Goal: Task Accomplishment & Management: Manage account settings

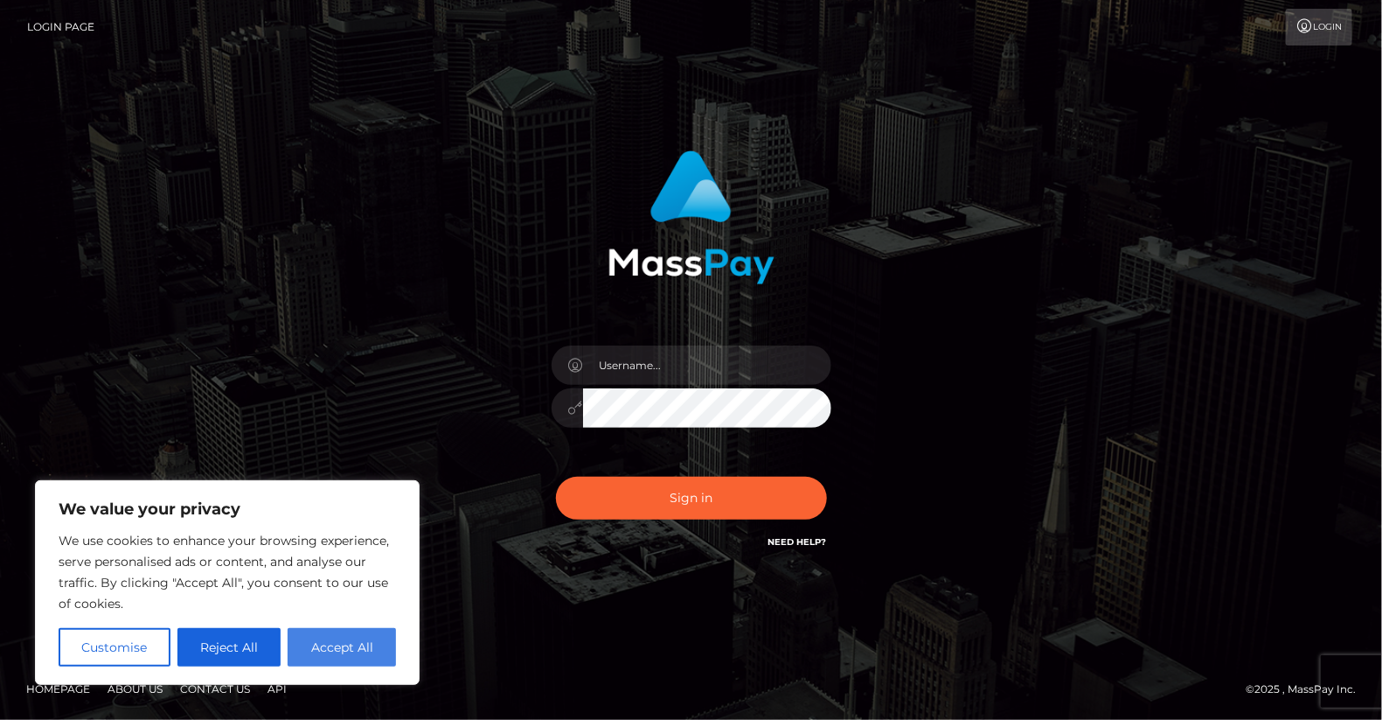
click at [354, 645] on button "Accept All" at bounding box center [342, 647] width 108 height 38
checkbox input "true"
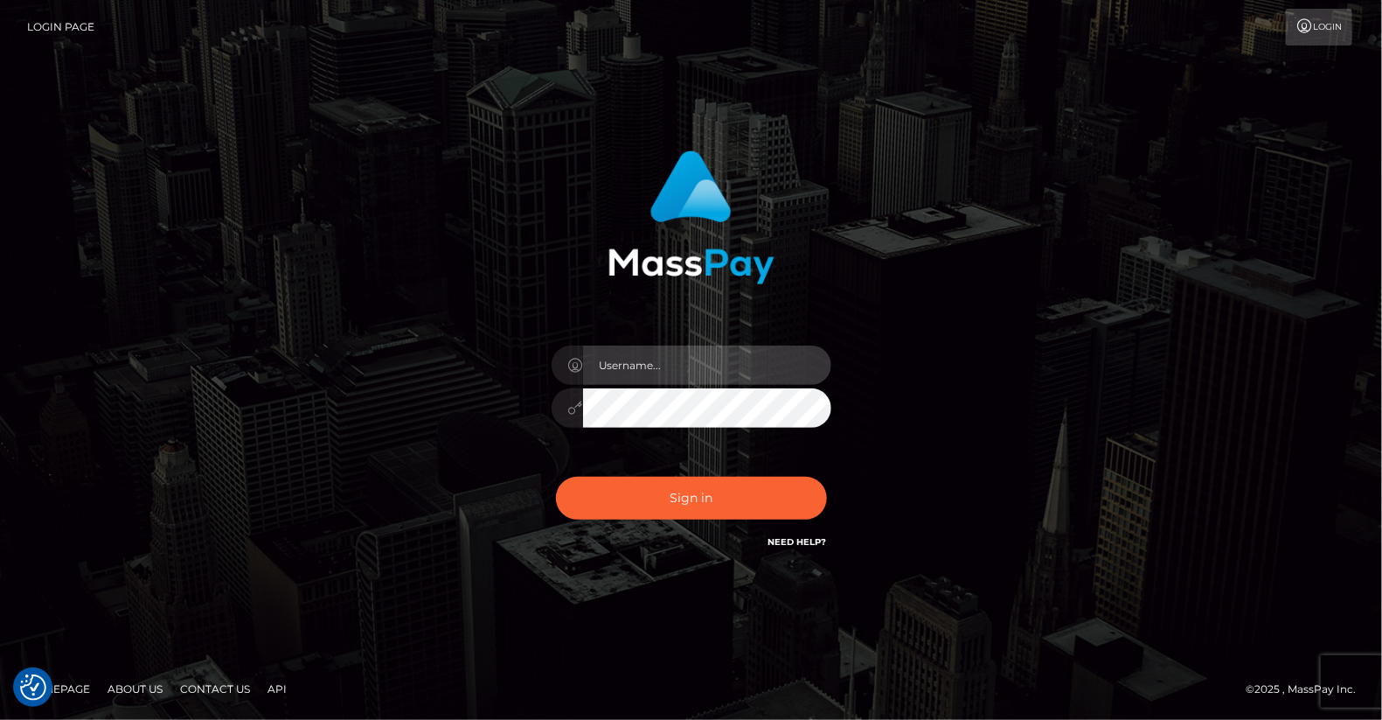
click at [671, 372] on input "text" at bounding box center [707, 364] width 248 height 39
type input "yjoshi"
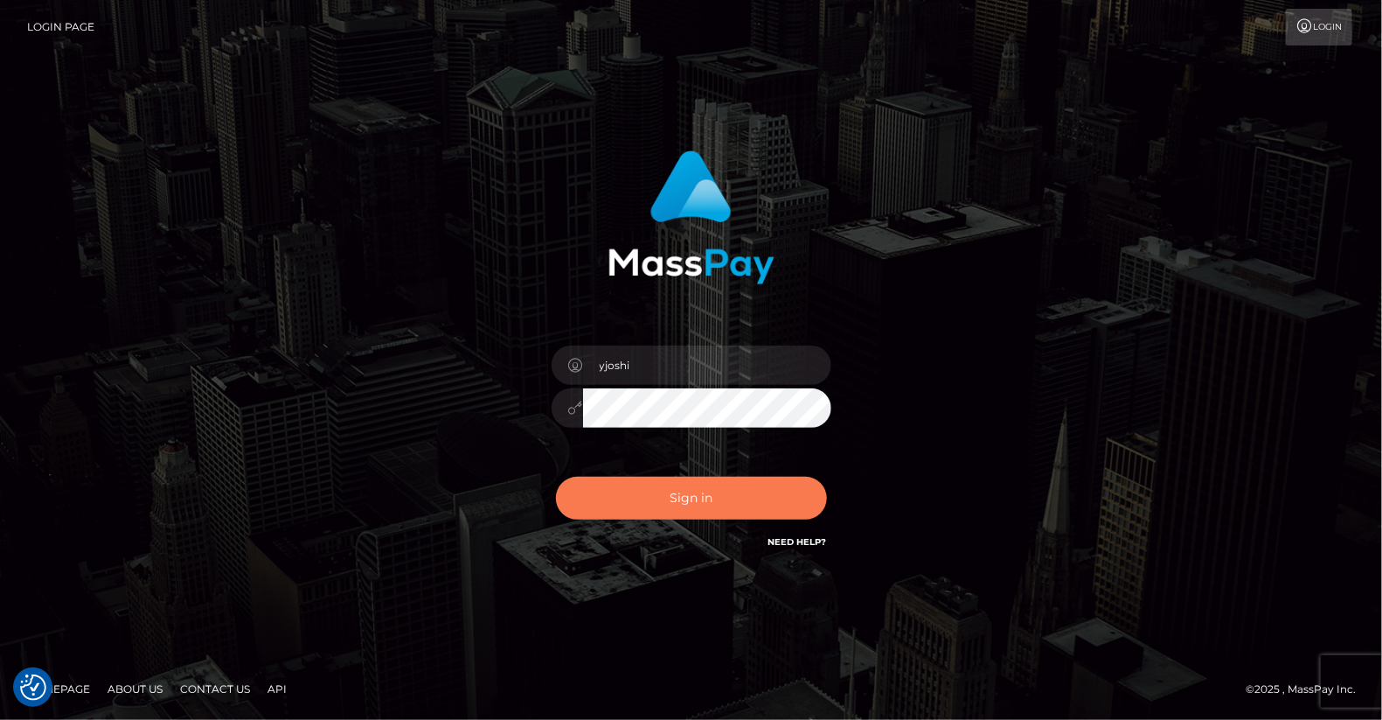
click at [671, 491] on button "Sign in" at bounding box center [691, 498] width 271 height 43
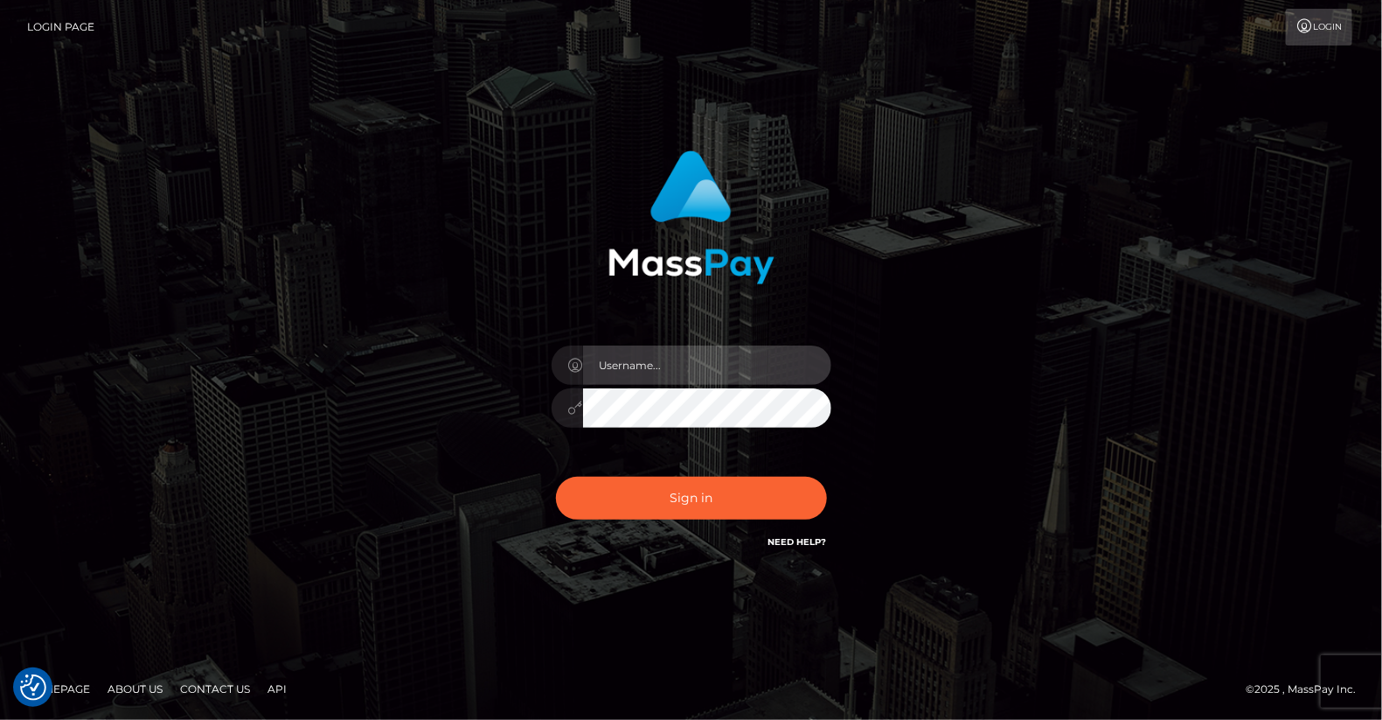
click at [728, 373] on input "text" at bounding box center [707, 364] width 248 height 39
type input "yjoshi"
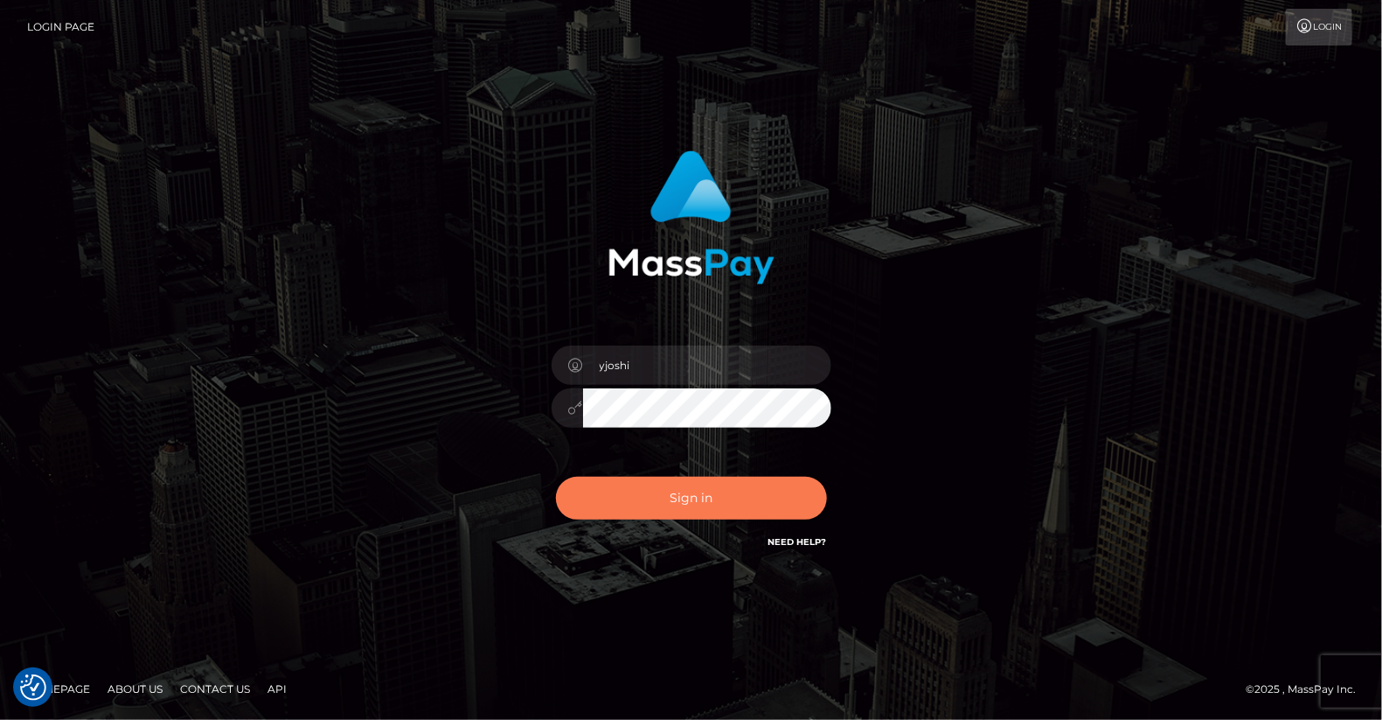
click at [728, 498] on button "Sign in" at bounding box center [691, 498] width 271 height 43
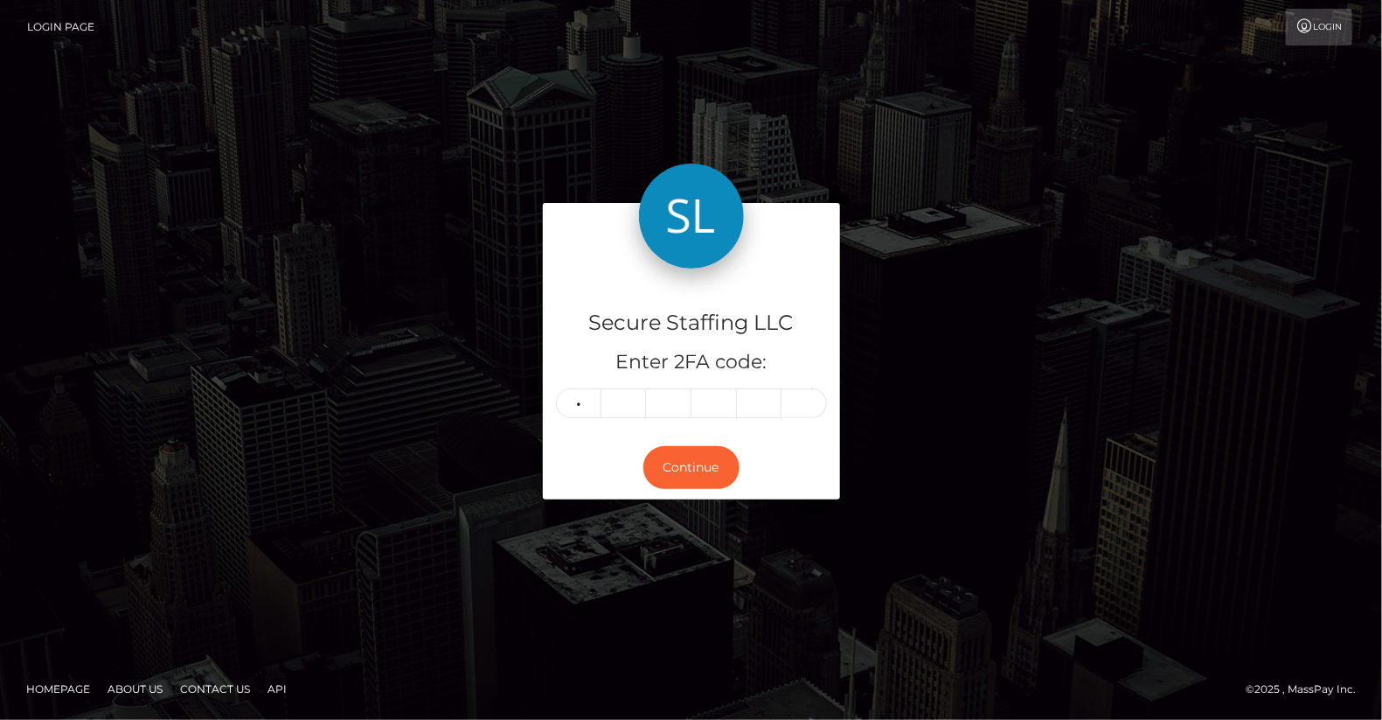
type input "2"
type input "5"
type input "2"
type input "4"
type input "3"
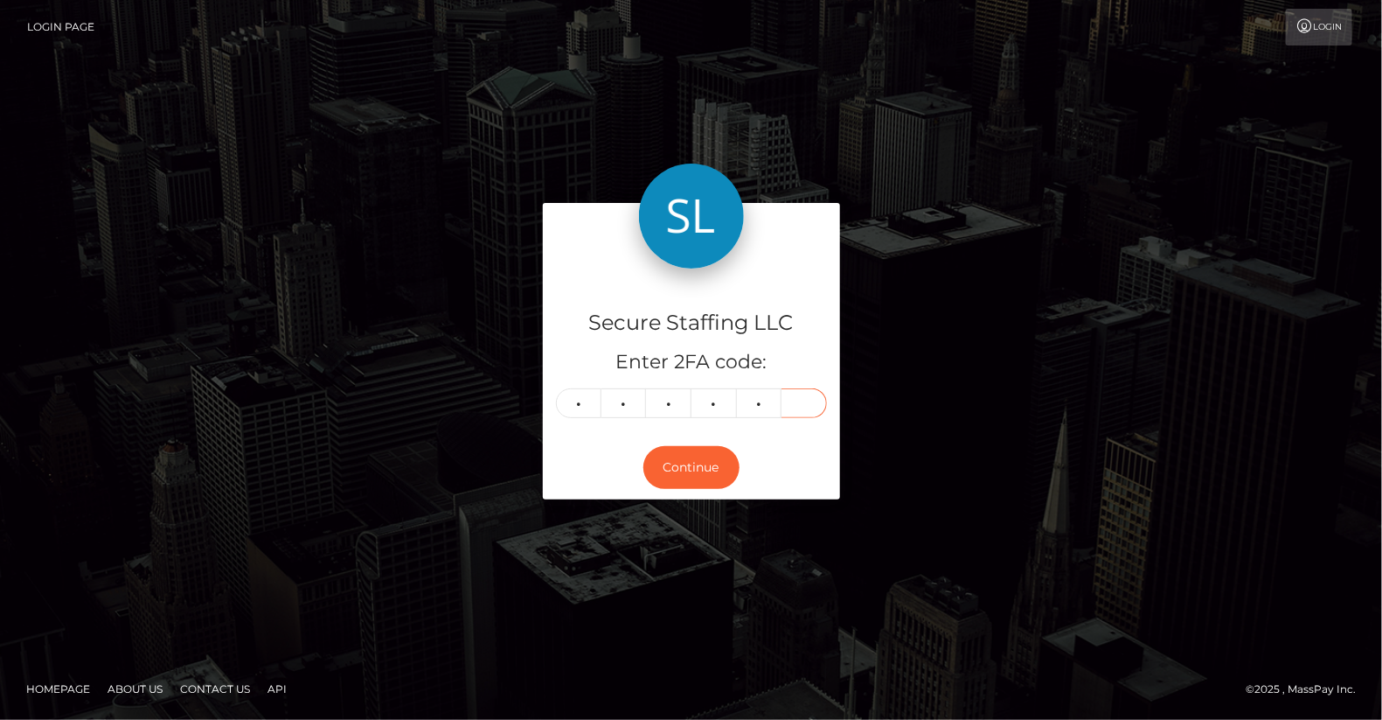
type input "4"
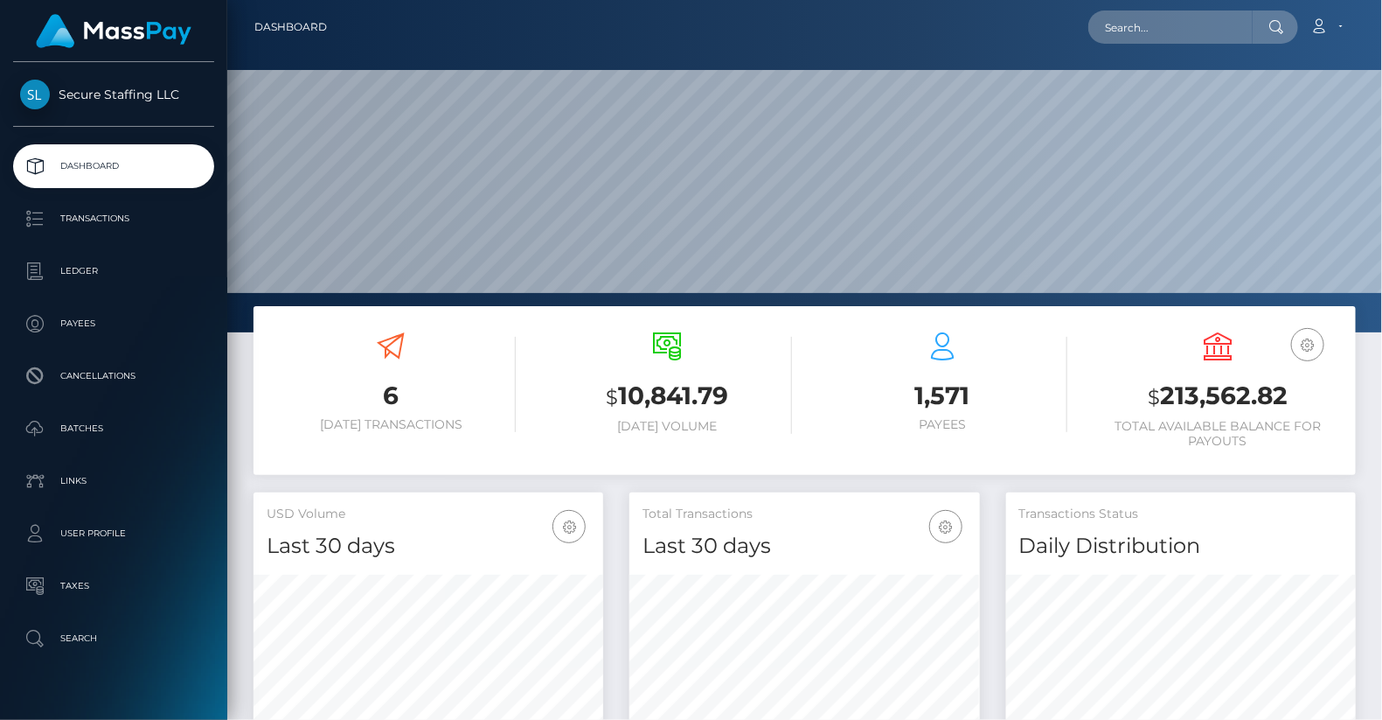
scroll to position [310, 350]
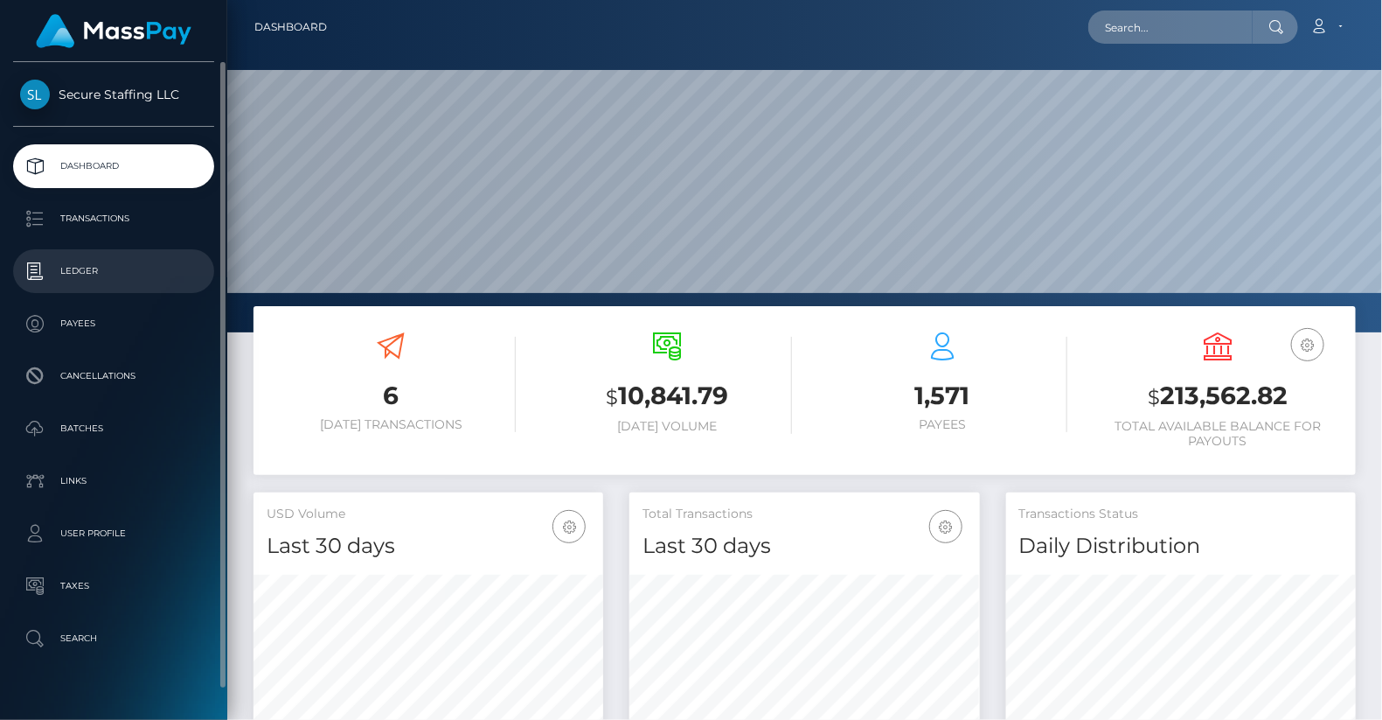
click at [89, 252] on link "Ledger" at bounding box center [113, 271] width 201 height 44
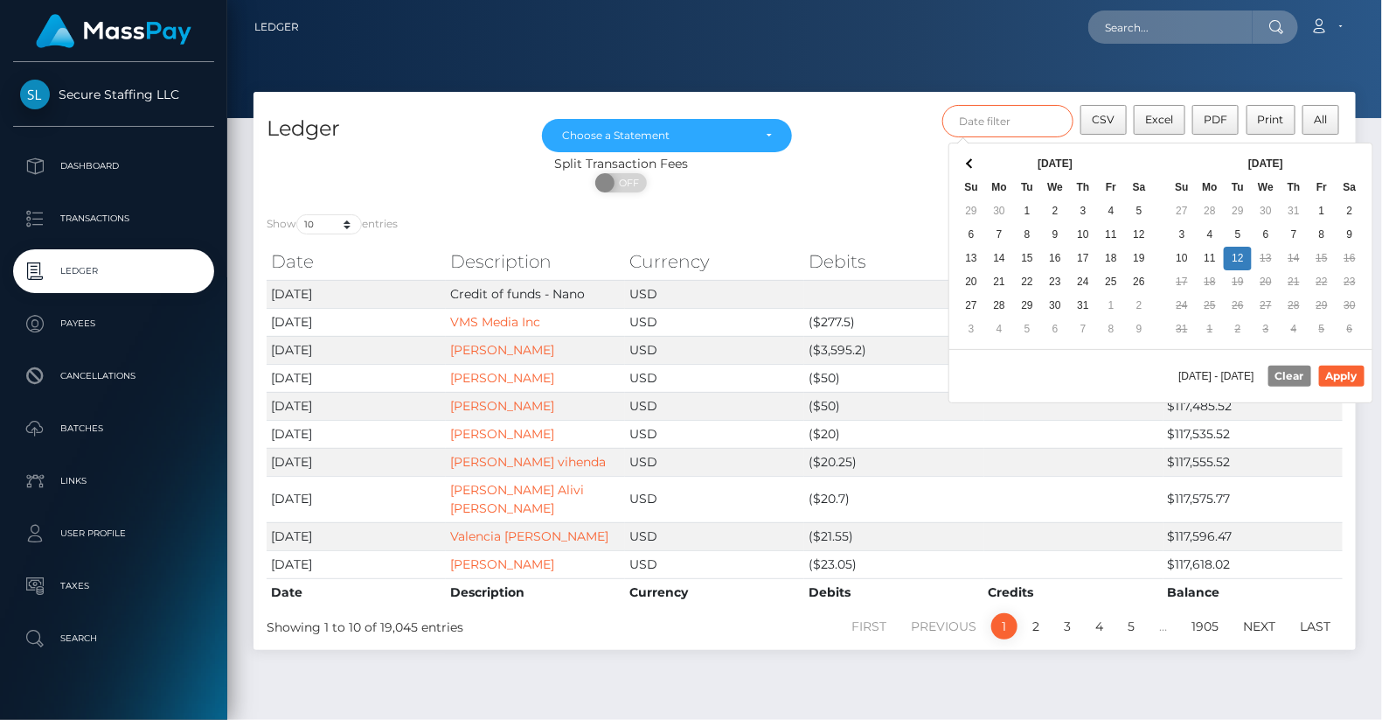
click at [985, 123] on input "text" at bounding box center [1008, 121] width 131 height 32
click at [1342, 366] on button "Apply" at bounding box center [1342, 376] width 45 height 21
type input "07/03/2025 - 07/03/2025"
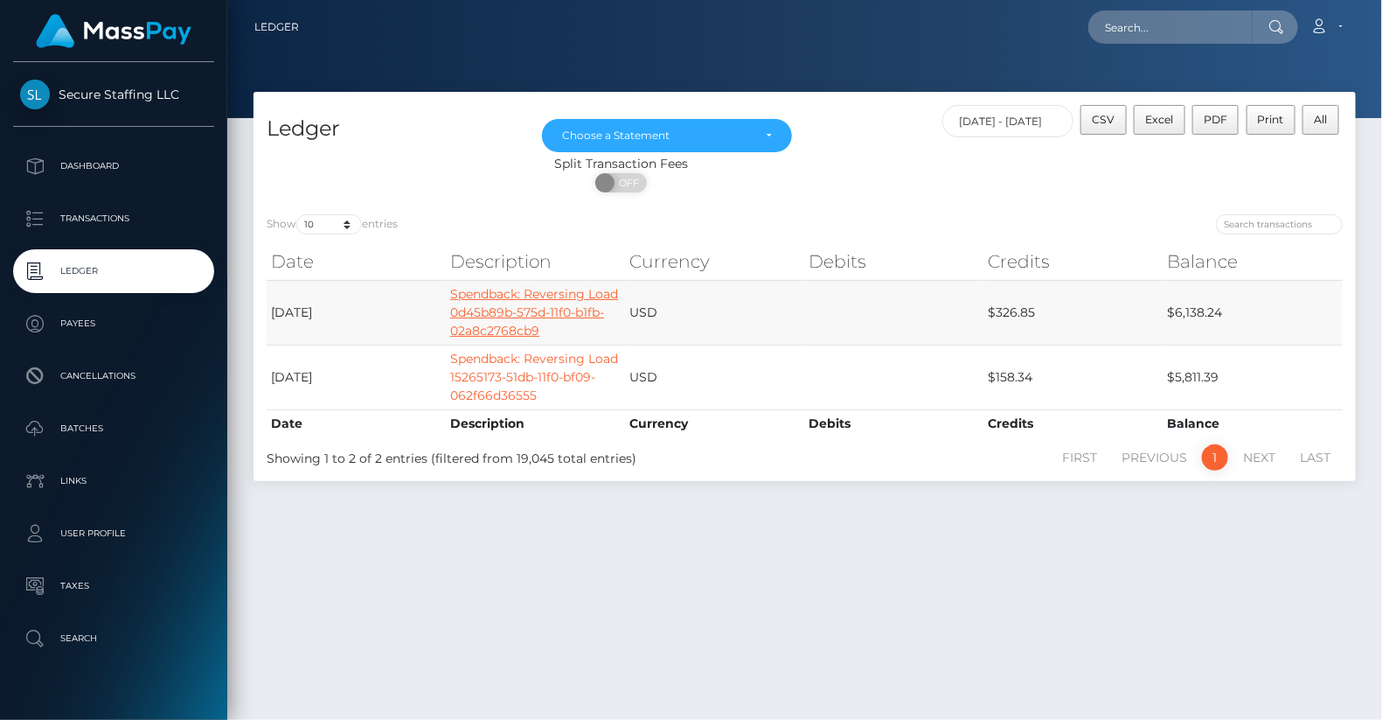
click at [527, 306] on link "Spendback: Reversing Load 0d45b89b-575d-11f0-b1fb-02a8c2768cb9" at bounding box center [534, 312] width 168 height 52
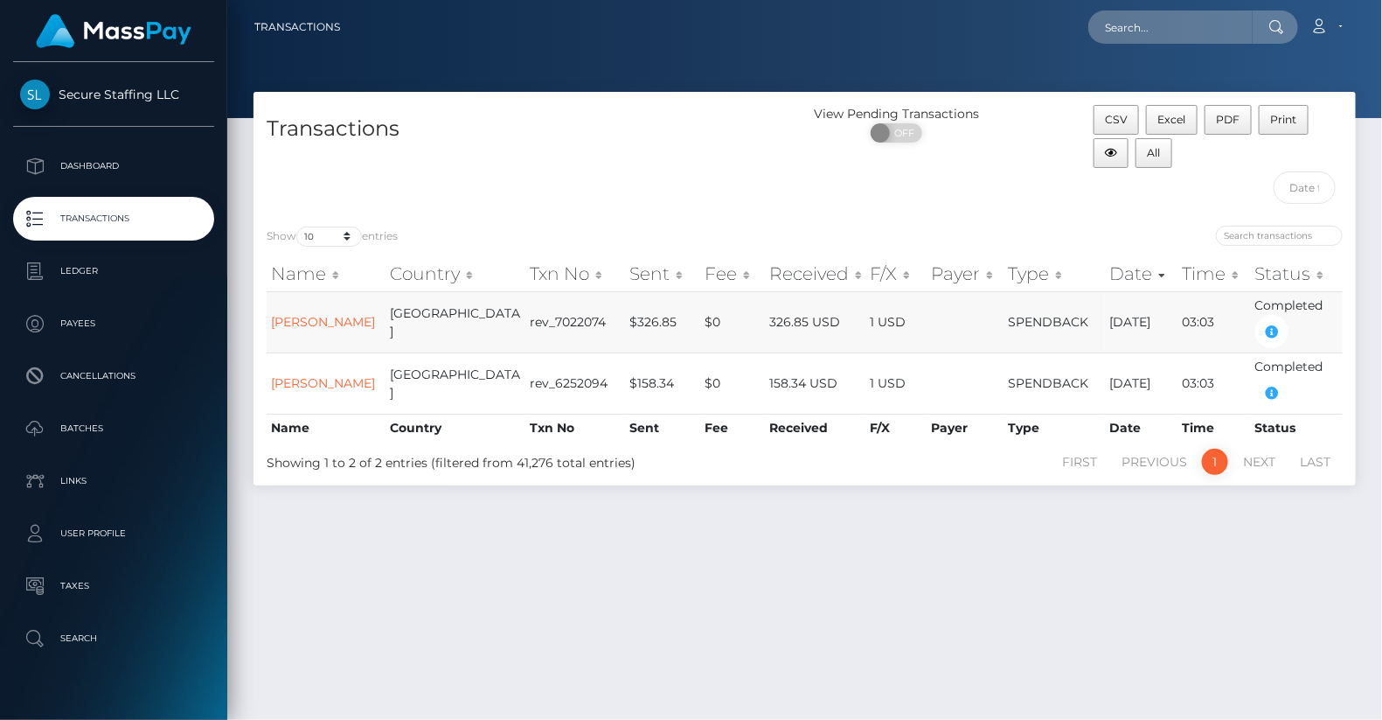
drag, startPoint x: 268, startPoint y: 310, endPoint x: 348, endPoint y: 326, distance: 82.1
click at [348, 326] on td "[PERSON_NAME]" at bounding box center [326, 321] width 119 height 61
copy link "[PERSON_NAME]"
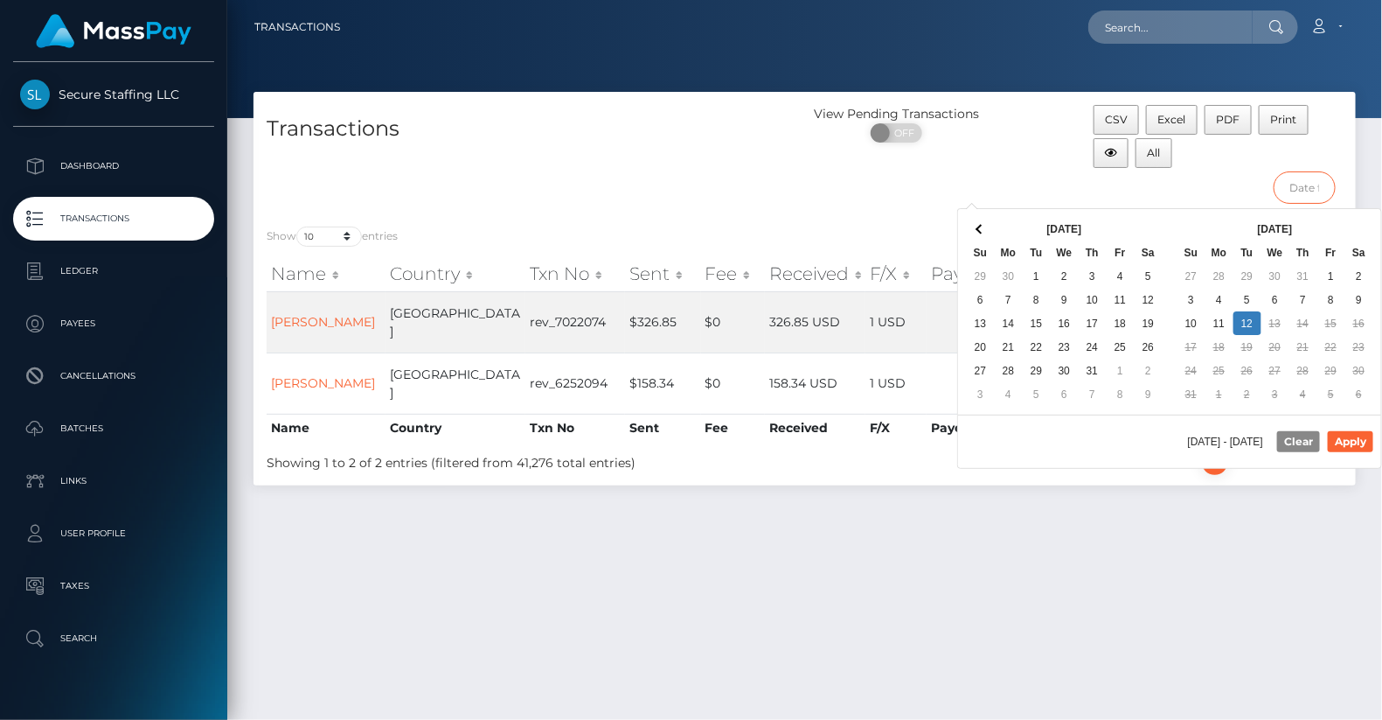
click at [1309, 180] on input "text" at bounding box center [1305, 187] width 62 height 32
click at [1356, 431] on button "Apply" at bounding box center [1350, 441] width 45 height 21
type input "07/12/2025 - 07/12/2025"
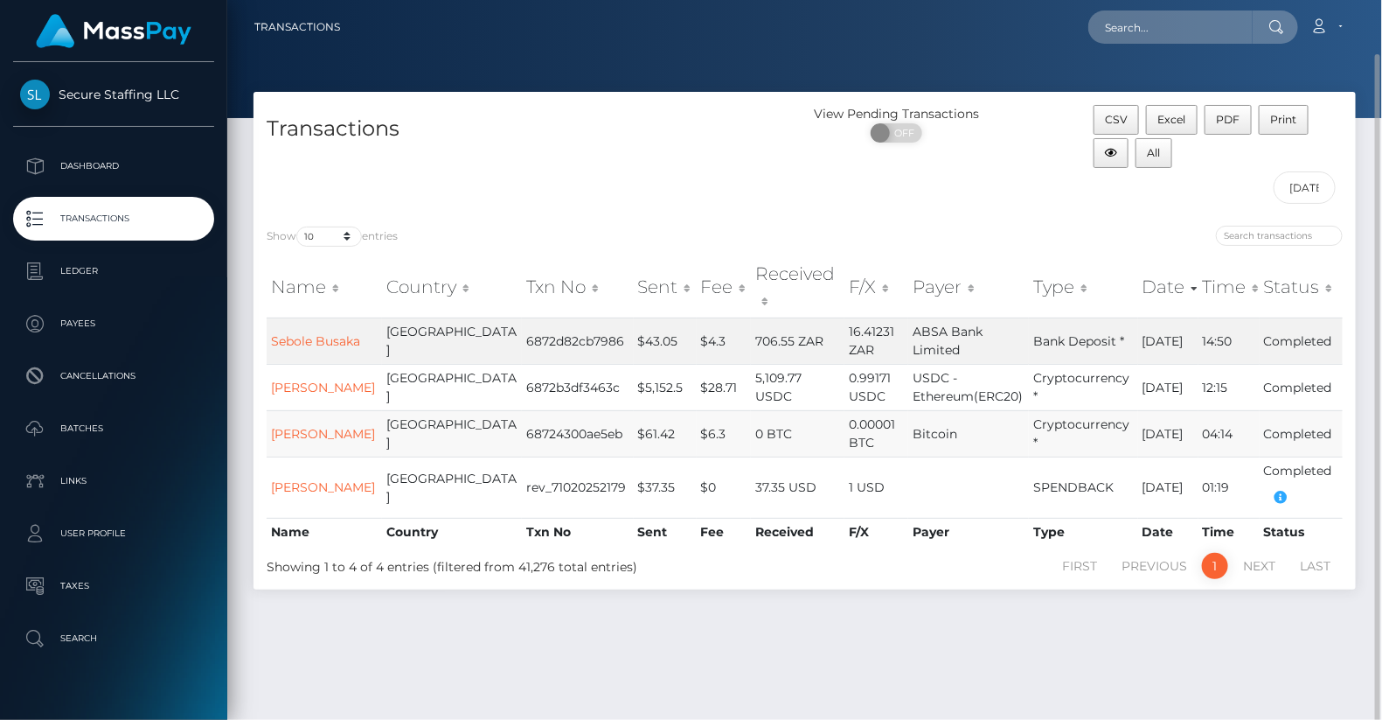
scroll to position [45, 0]
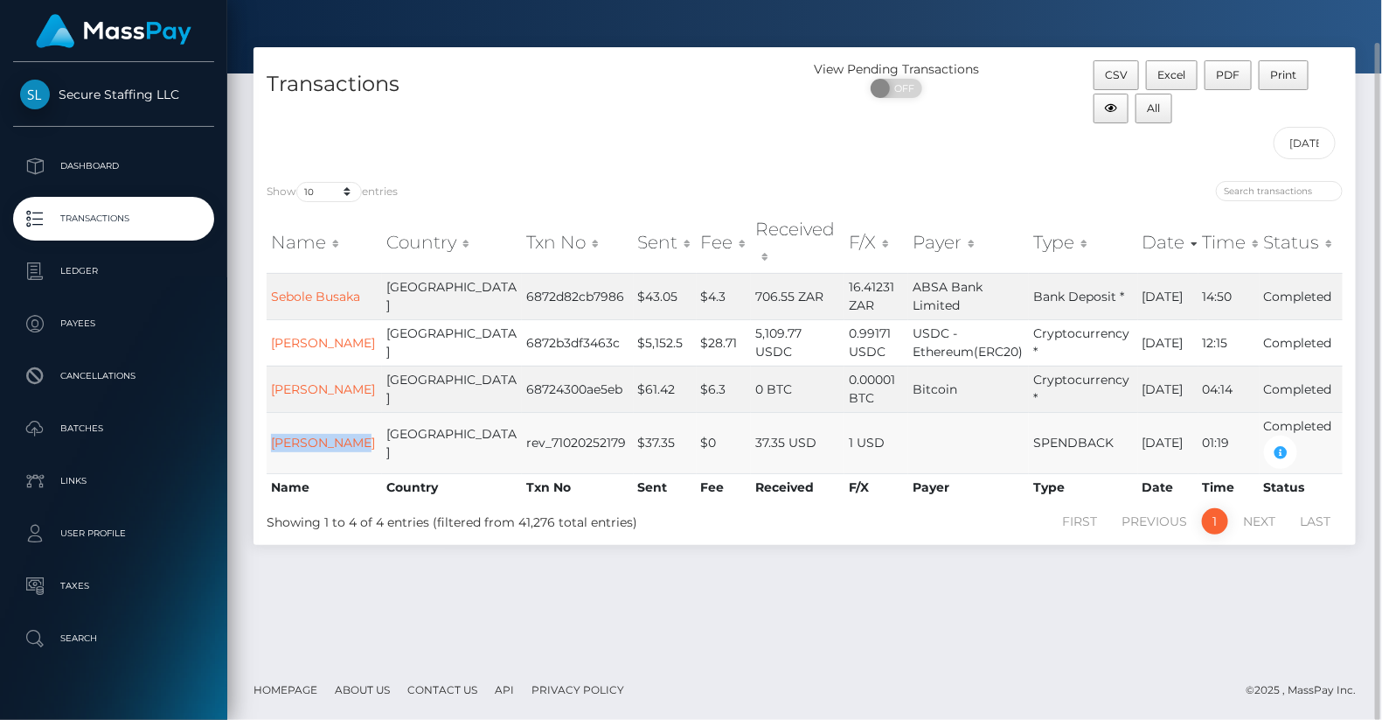
drag, startPoint x: 269, startPoint y: 435, endPoint x: 328, endPoint y: 461, distance: 63.8
click at [328, 461] on td "RUTH MUKULA" at bounding box center [324, 442] width 115 height 61
copy link "RUTH MUKULA"
